Goal: Information Seeking & Learning: Learn about a topic

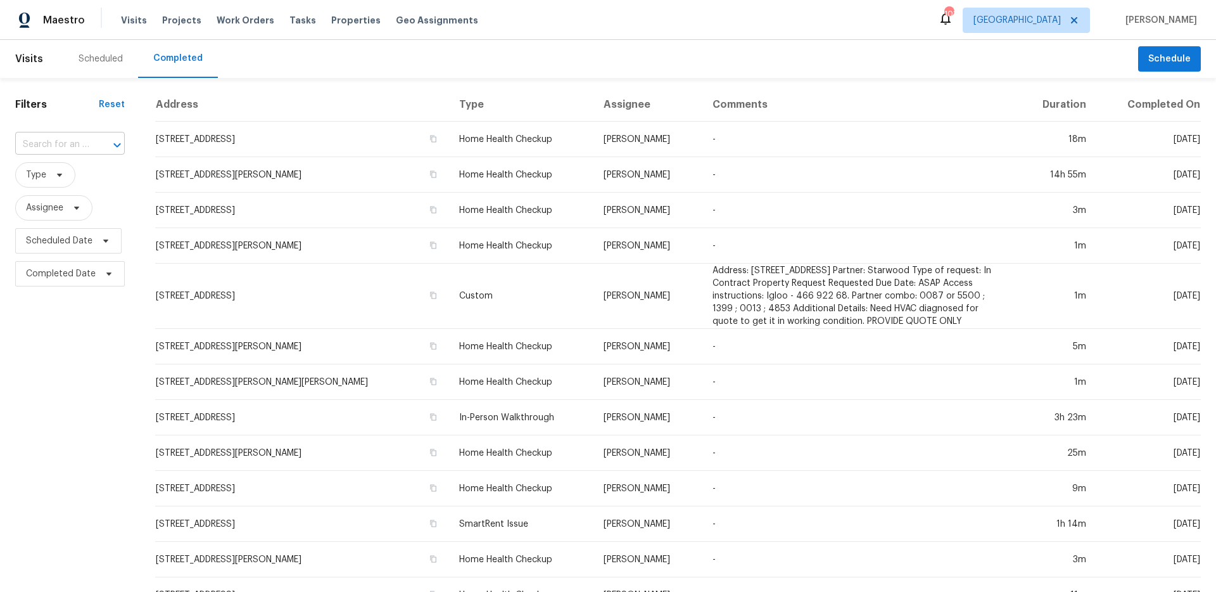
click at [87, 144] on input "text" at bounding box center [52, 145] width 74 height 20
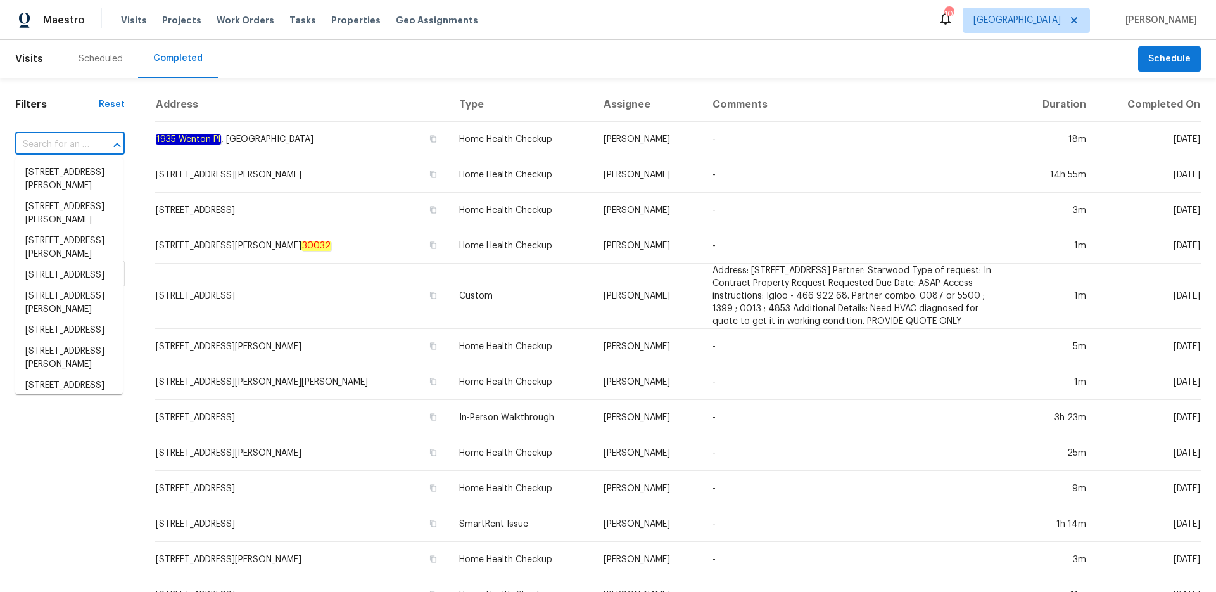
paste input "[STREET_ADDRESS][PERSON_NAME]"
type input "[STREET_ADDRESS][PERSON_NAME]"
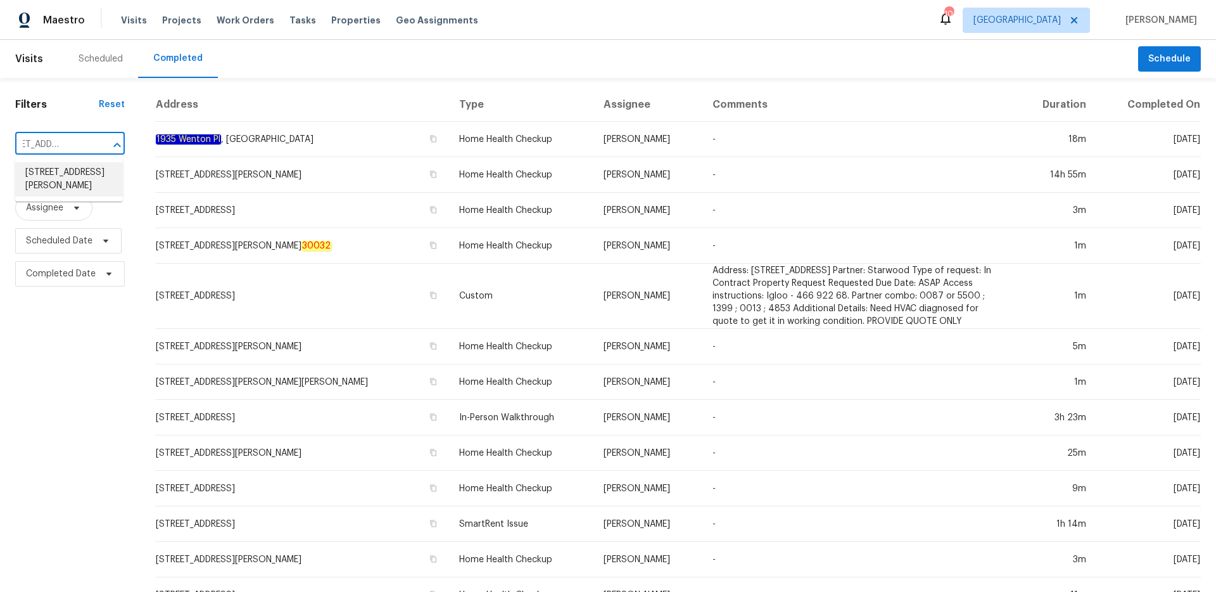
click at [80, 182] on li "[STREET_ADDRESS][PERSON_NAME]" at bounding box center [69, 179] width 108 height 34
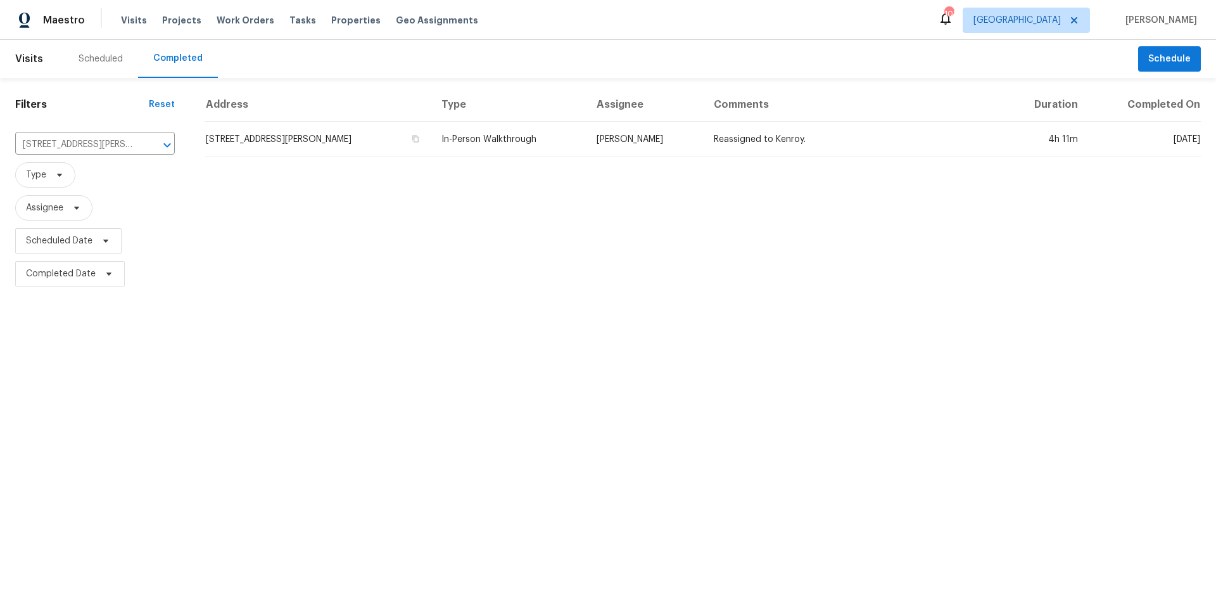
click at [335, 142] on td "[STREET_ADDRESS][PERSON_NAME]" at bounding box center [318, 139] width 226 height 35
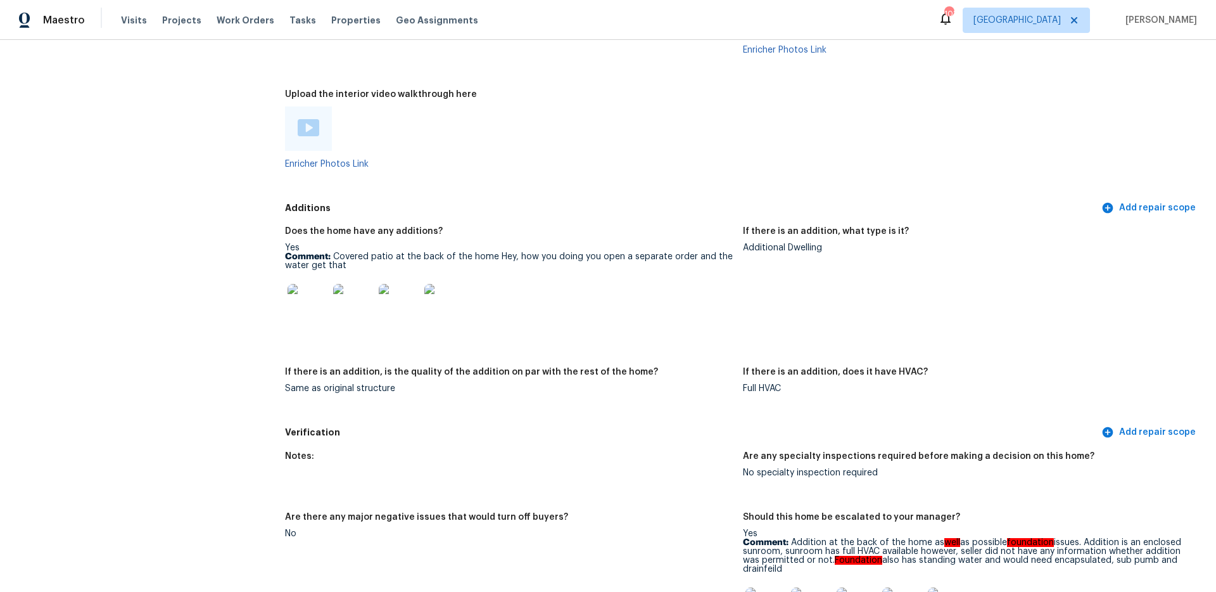
scroll to position [2766, 0]
click at [317, 285] on img at bounding box center [308, 305] width 41 height 41
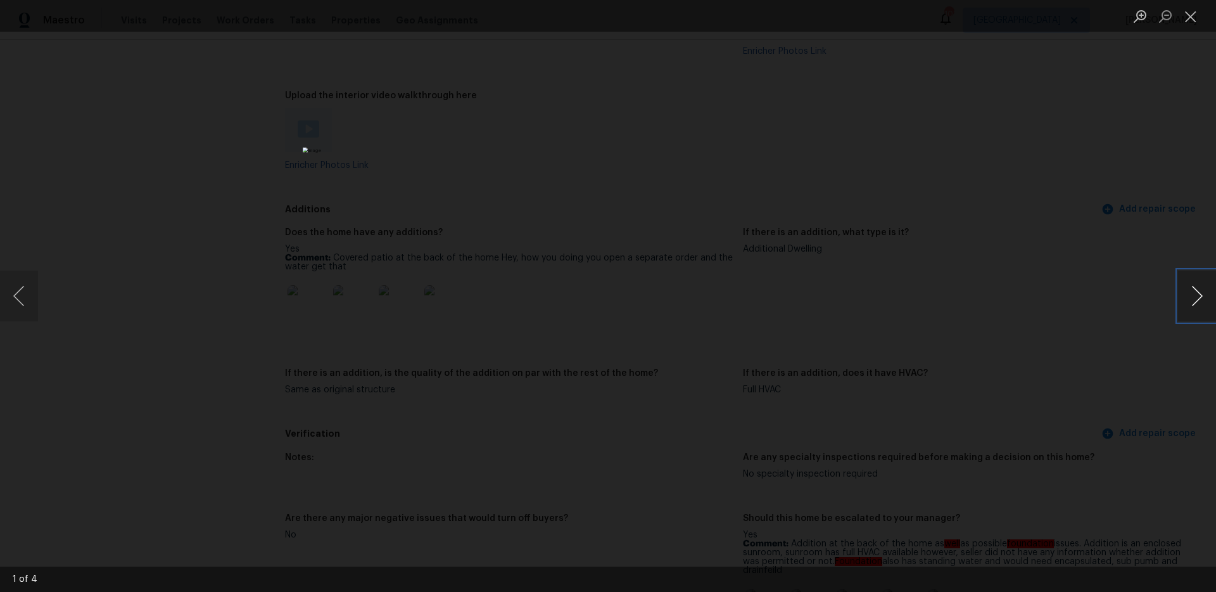
click at [1193, 305] on button "Next image" at bounding box center [1197, 295] width 38 height 51
drag, startPoint x: 1094, startPoint y: 280, endPoint x: 621, endPoint y: 333, distance: 476.1
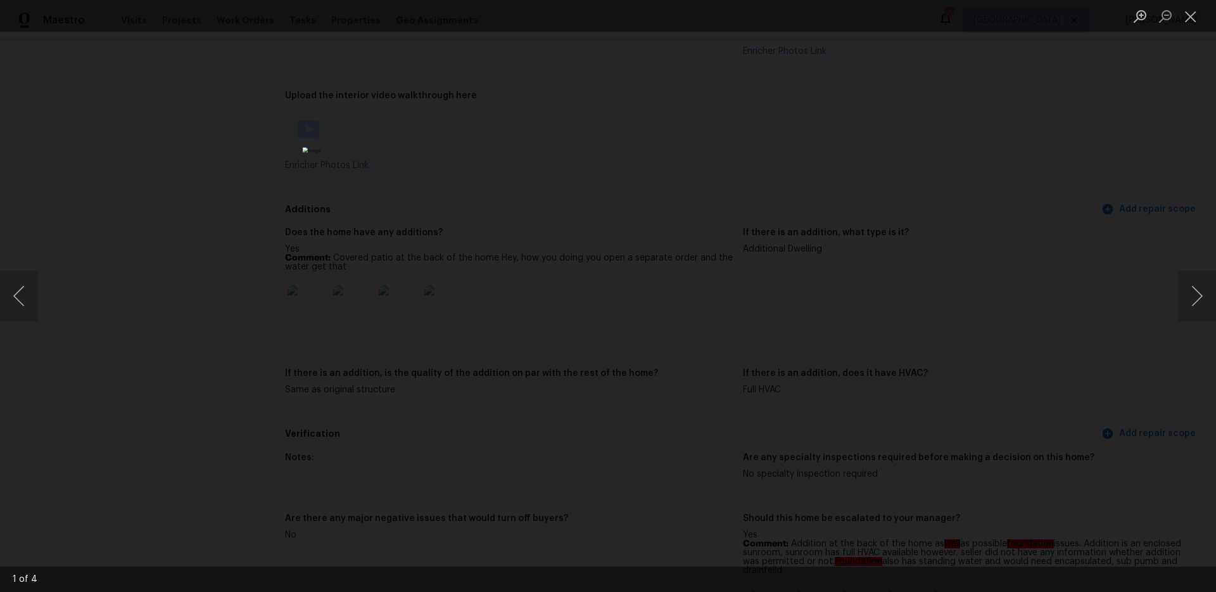
click at [1093, 280] on div "Lightbox" at bounding box center [608, 296] width 1216 height 592
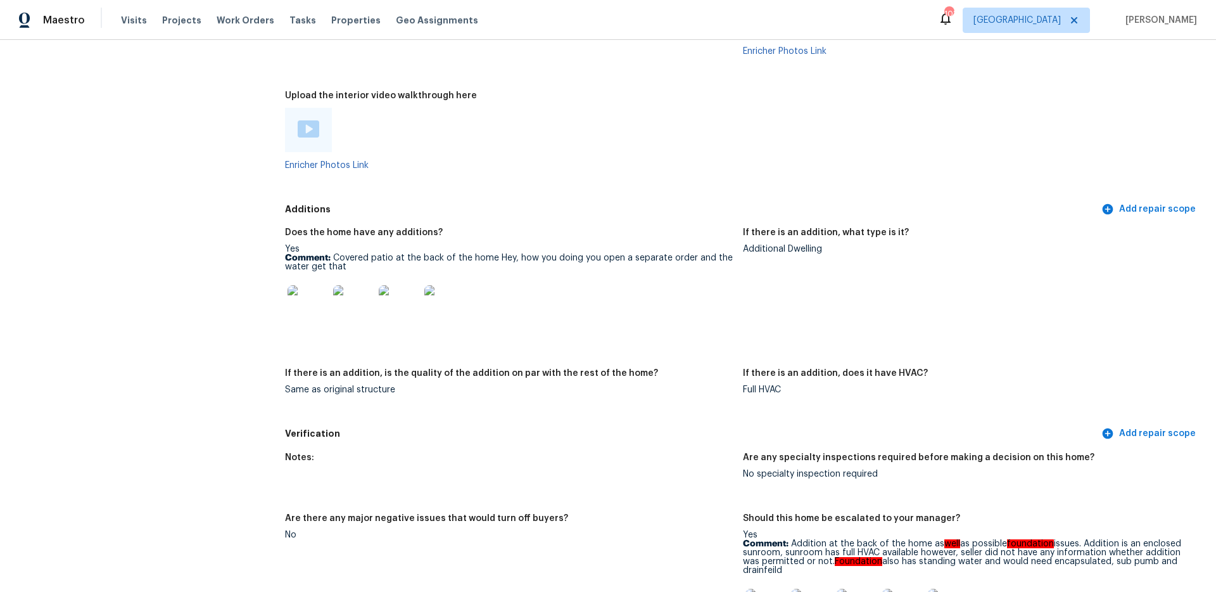
click at [305, 108] on div at bounding box center [308, 130] width 47 height 44
click at [307, 120] on img at bounding box center [309, 128] width 22 height 17
